Goal: Check status: Check status

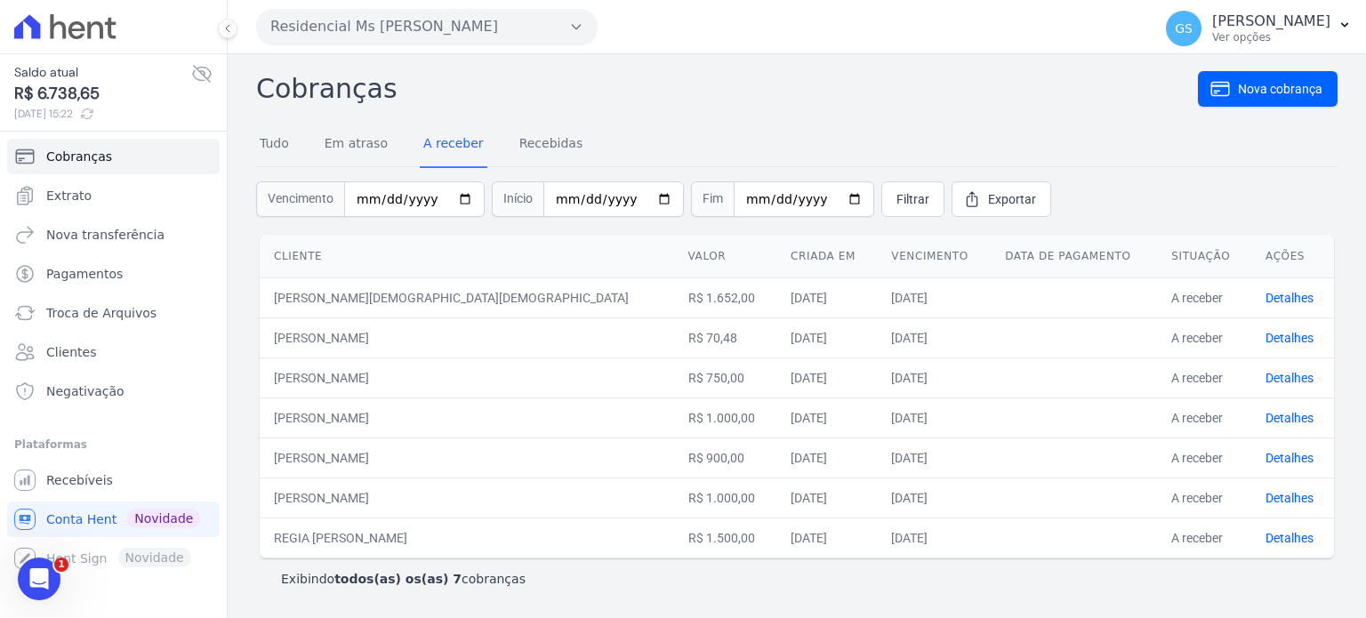
click at [709, 84] on h2 "Cobranças" at bounding box center [727, 88] width 942 height 40
click at [723, 108] on h2 "Cobranças" at bounding box center [727, 88] width 942 height 40
